Goal: Find specific page/section: Find specific page/section

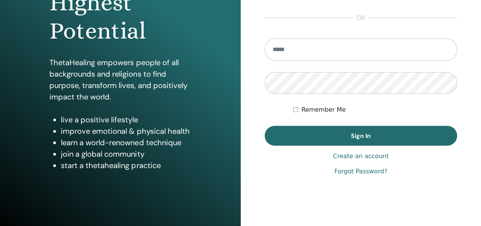
scroll to position [125, 0]
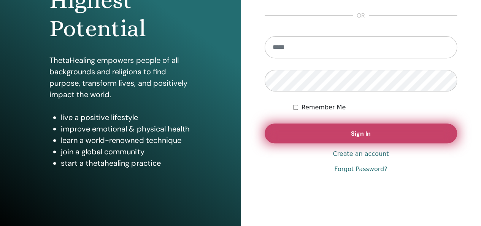
type input "**********"
click at [360, 135] on span "Sign In" at bounding box center [361, 133] width 20 height 8
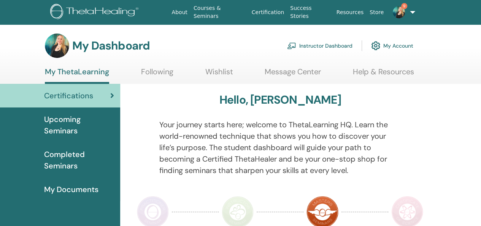
click at [326, 45] on link "Instructor Dashboard" at bounding box center [319, 45] width 65 height 17
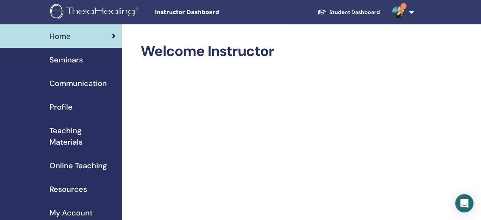
click at [69, 59] on span "Seminars" at bounding box center [65, 59] width 33 height 11
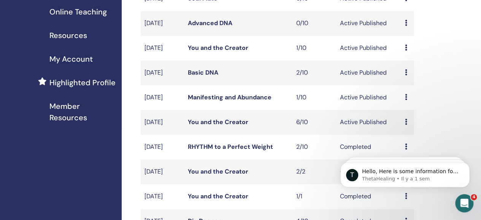
scroll to position [159, 0]
